Goal: Find specific fact: Find specific fact

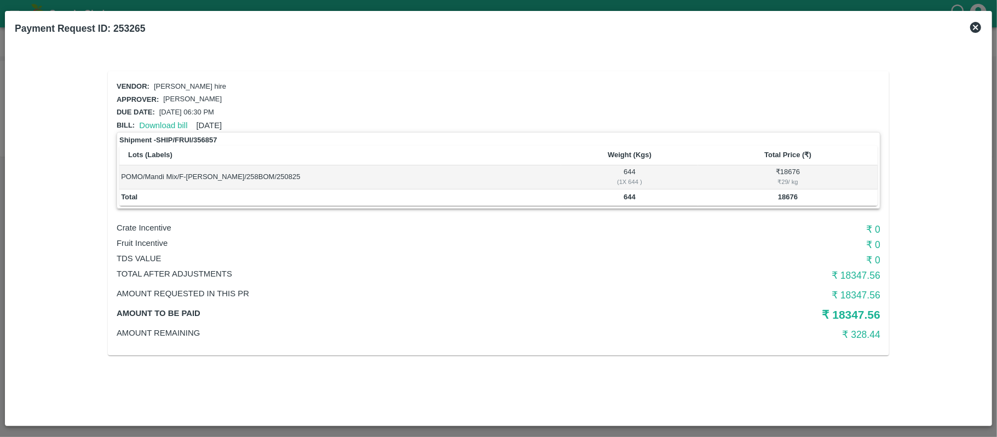
click at [627, 194] on b "644" at bounding box center [629, 197] width 12 height 8
copy b "644"
click at [787, 193] on b "18676" at bounding box center [788, 197] width 20 height 8
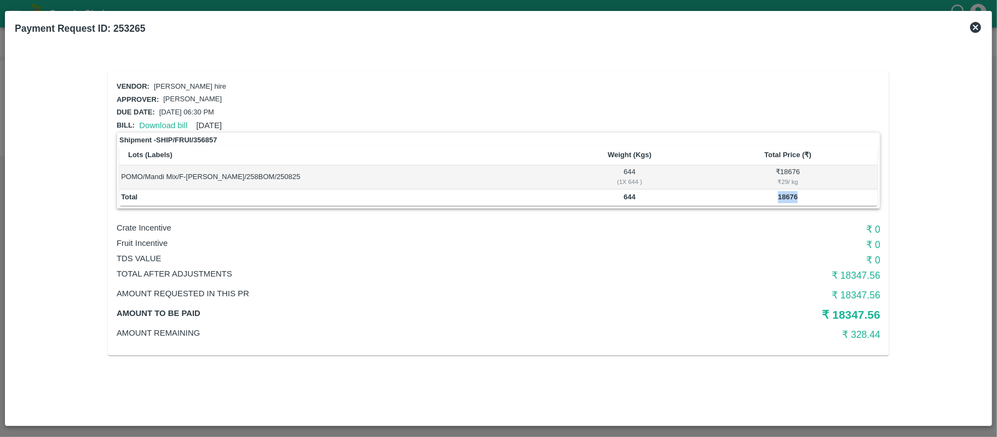
copy b "18676"
click at [628, 197] on b "644" at bounding box center [629, 197] width 12 height 8
copy b "644"
